Goal: Information Seeking & Learning: Learn about a topic

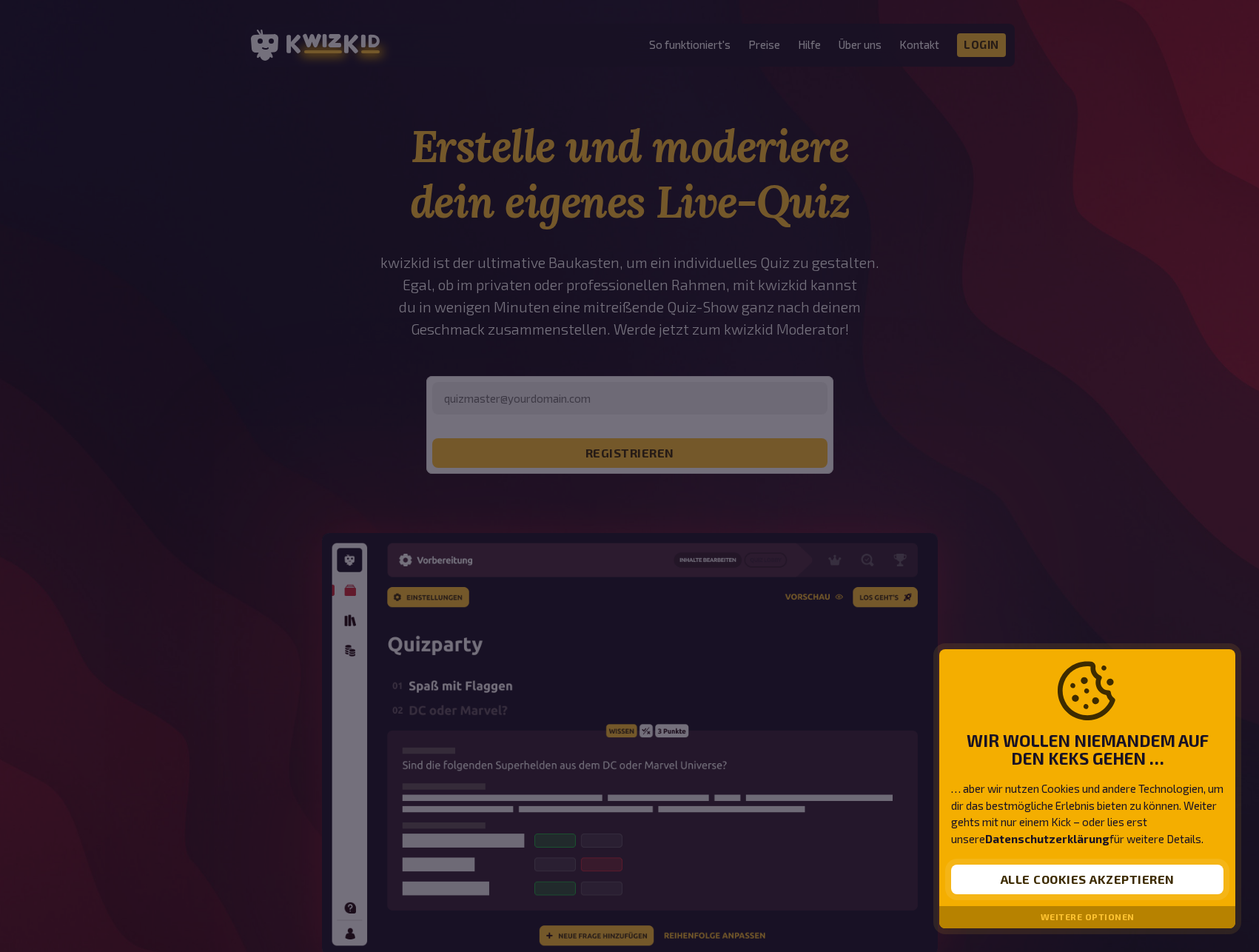
click at [1136, 881] on button "Alle Cookies akzeptieren" at bounding box center [1087, 880] width 273 height 30
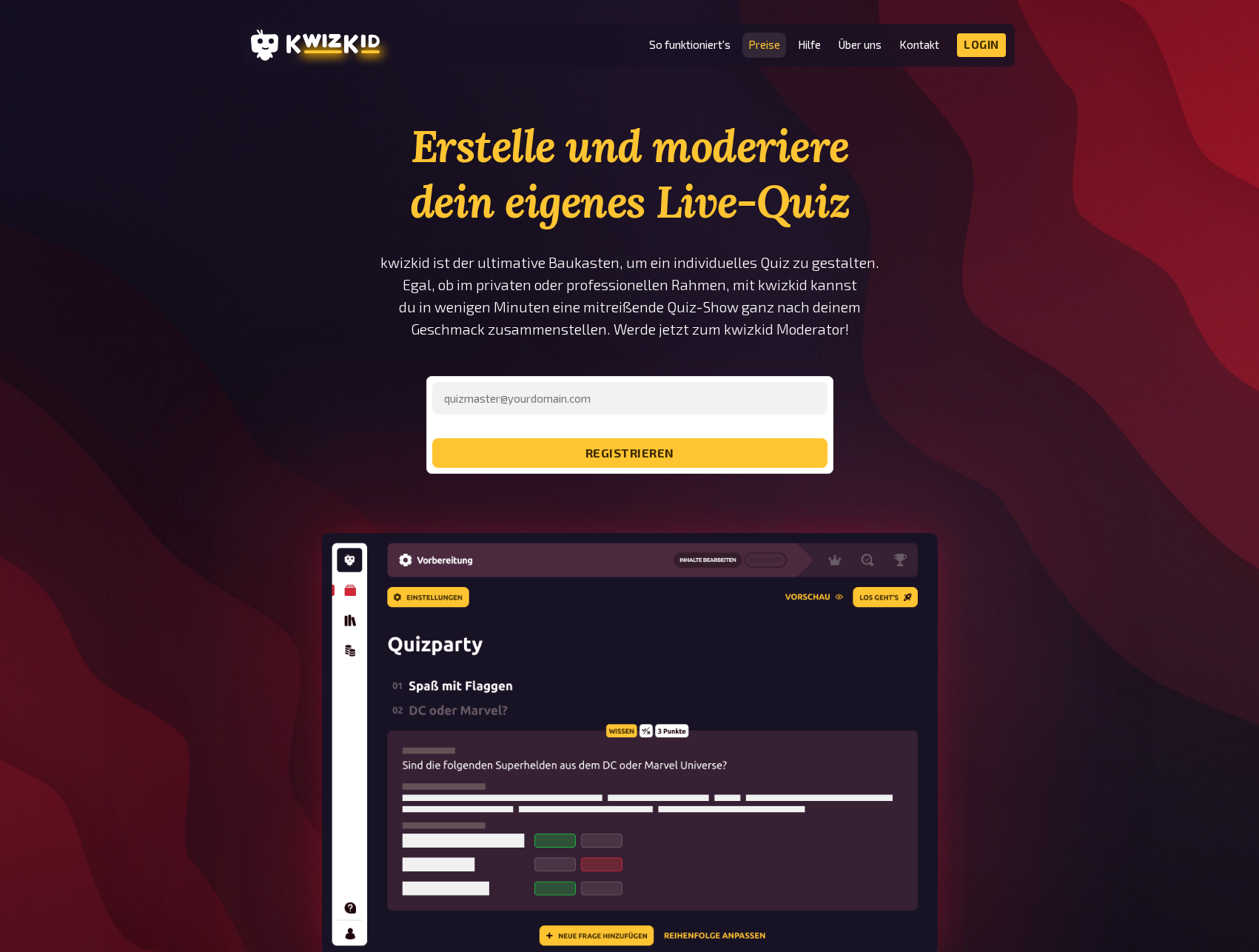
click at [758, 49] on link "Preise" at bounding box center [764, 44] width 32 height 12
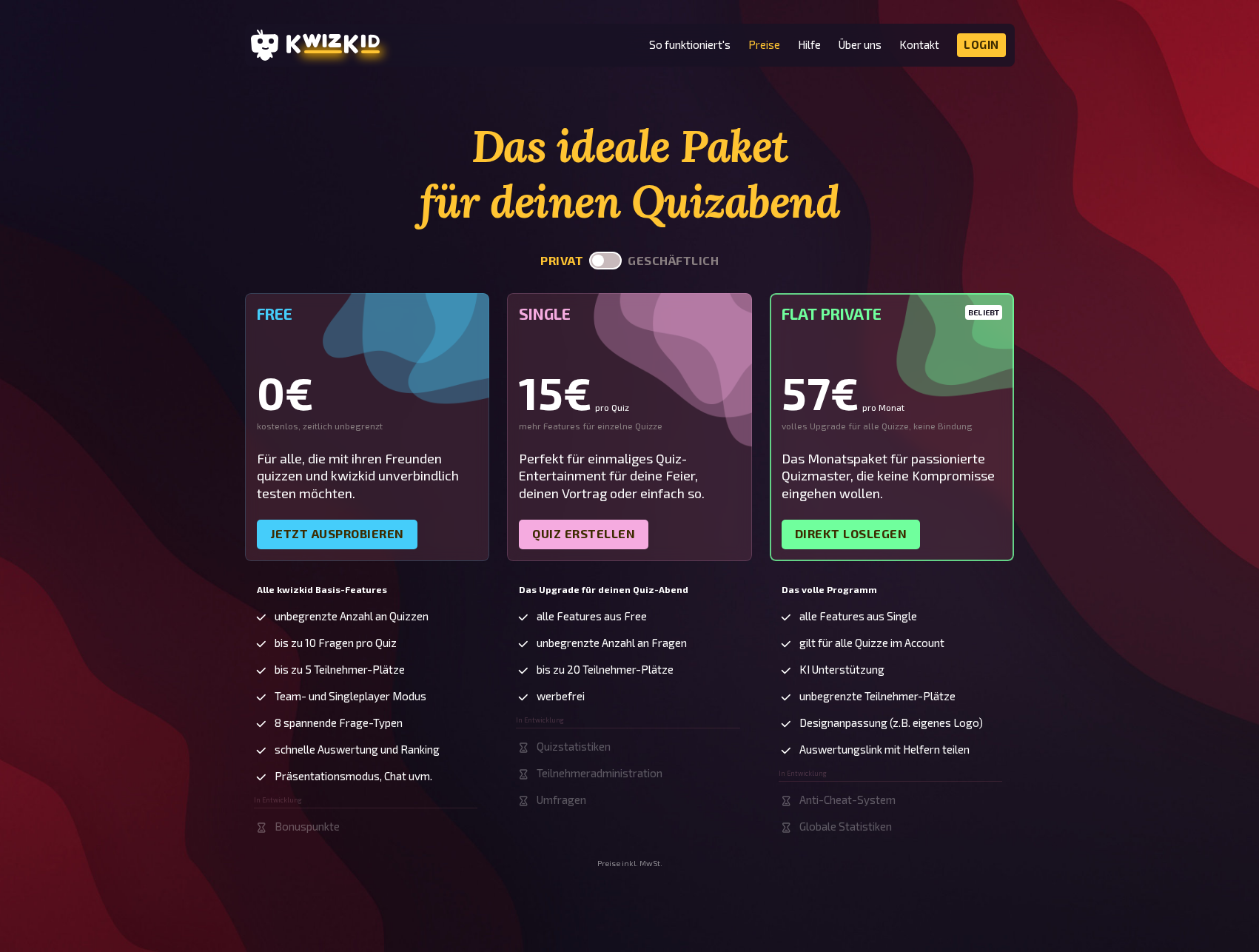
click at [110, 130] on div "Das ideale Paket für deinen Quizabend privat geschäftlich Free 0€ kostenlos, ze…" at bounding box center [629, 493] width 1259 height 749
click at [328, 41] on icon at bounding box center [333, 44] width 93 height 21
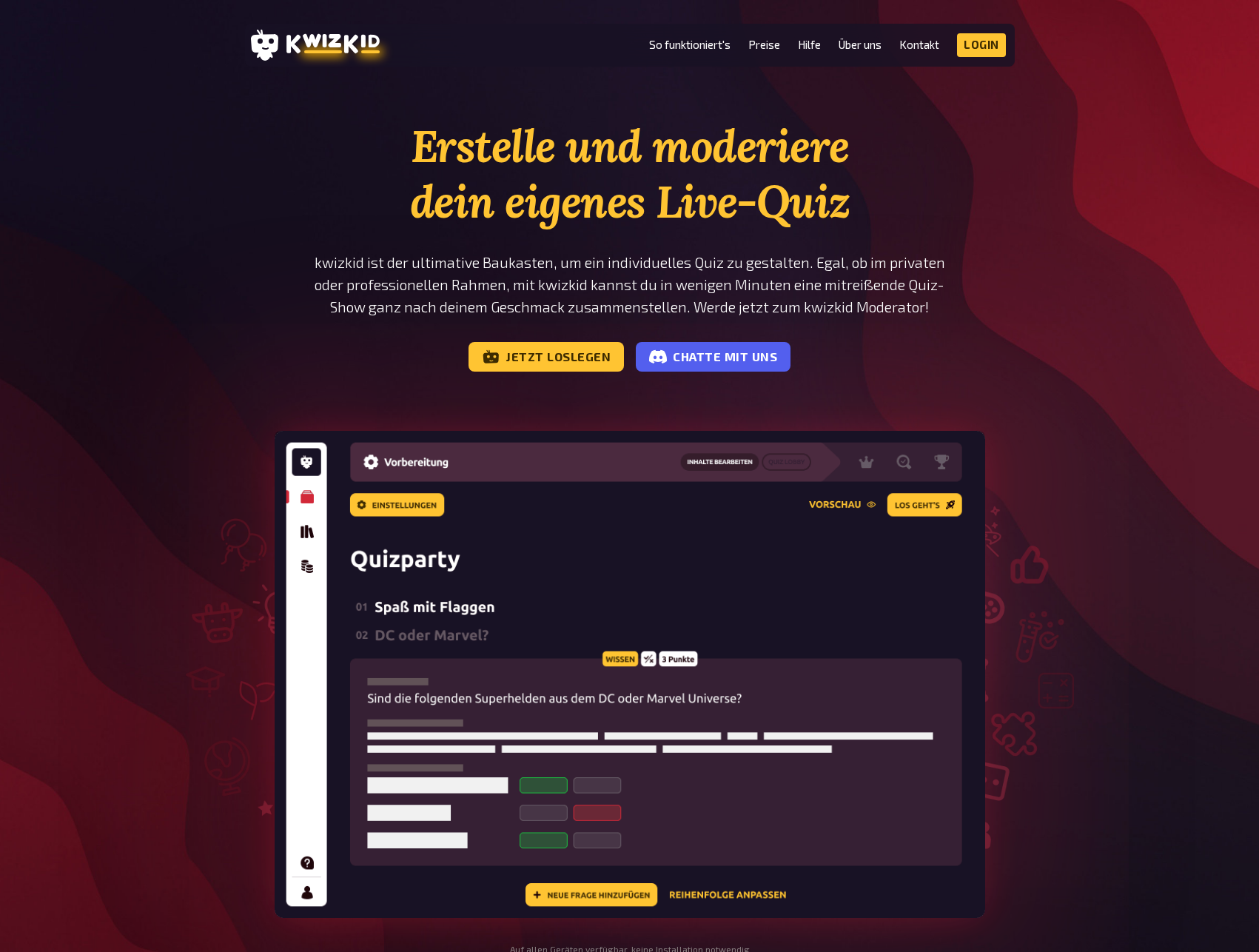
drag, startPoint x: 1021, startPoint y: 468, endPoint x: 977, endPoint y: 552, distance: 94.8
click at [1023, 468] on div at bounding box center [630, 676] width 888 height 490
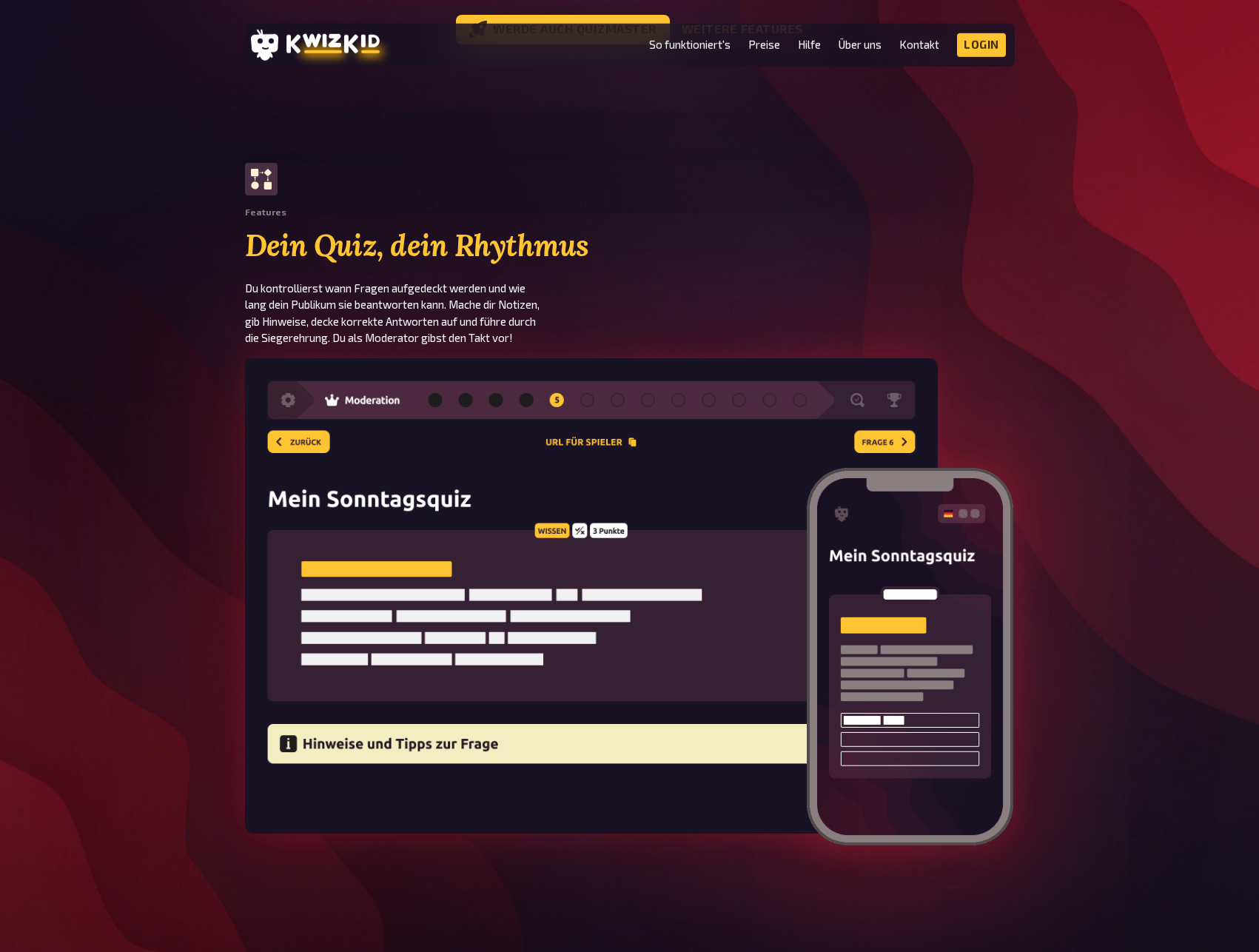
scroll to position [2265, 0]
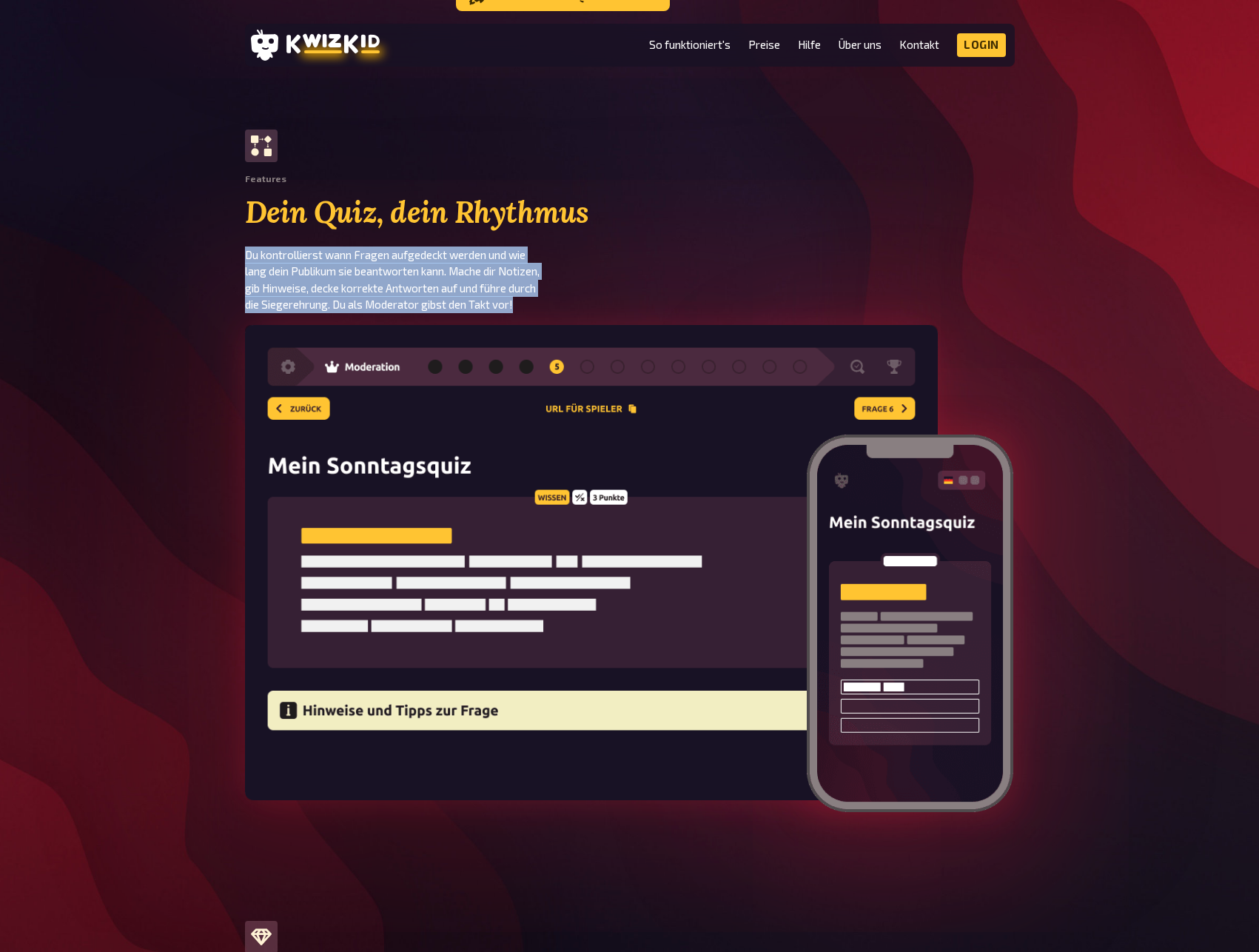
drag, startPoint x: 238, startPoint y: 250, endPoint x: 518, endPoint y: 302, distance: 284.8
click at [518, 302] on div "Features Dein Quiz, dein Rhythmus Du kontrollierst wann Fragen aufgedeckt werde…" at bounding box center [629, 221] width 1259 height 184
copy p "Du kontrollierst wann Fragen aufgedeckt werden und wie lang dein Publikum sie b…"
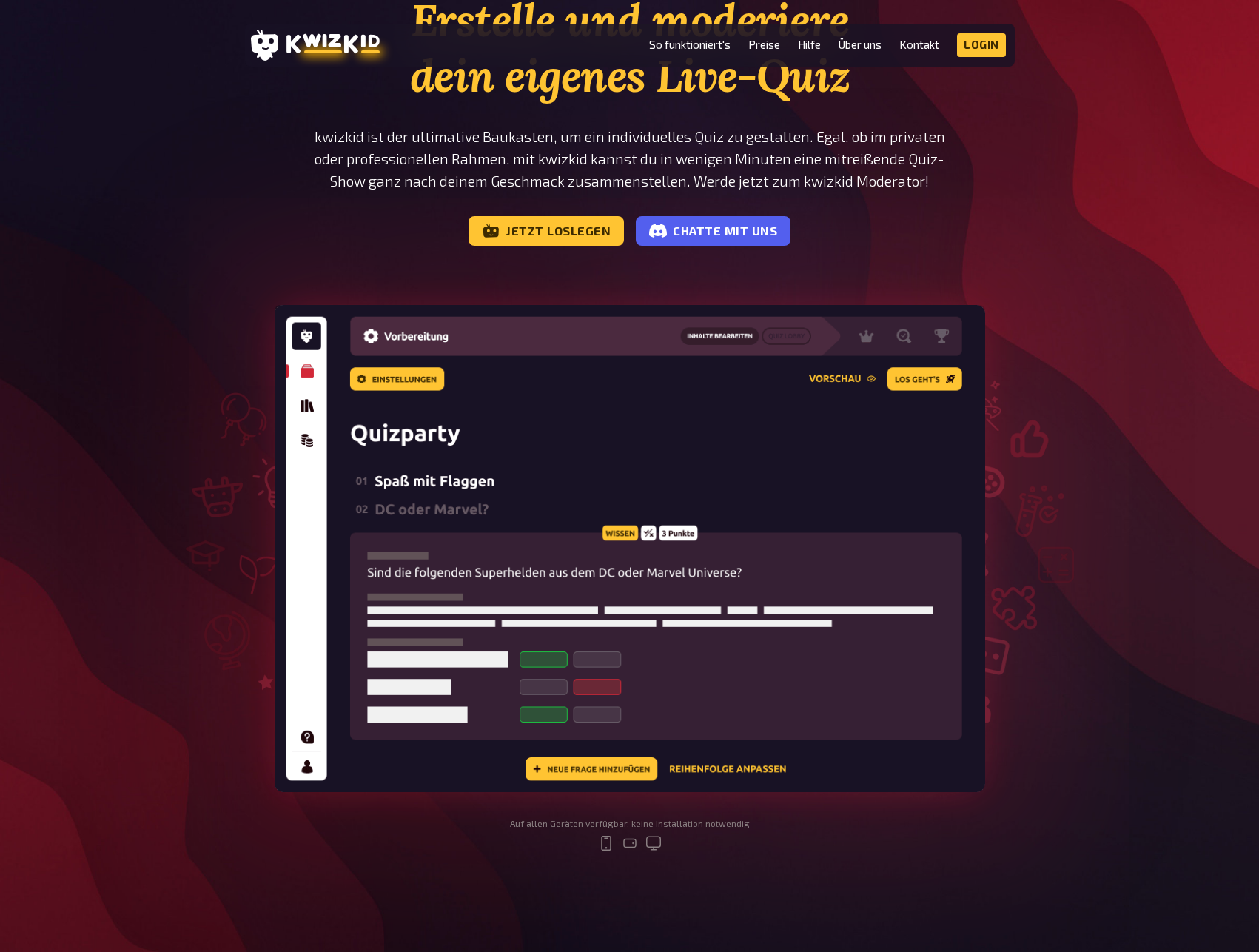
scroll to position [0, 0]
